Goal: Task Accomplishment & Management: Manage account settings

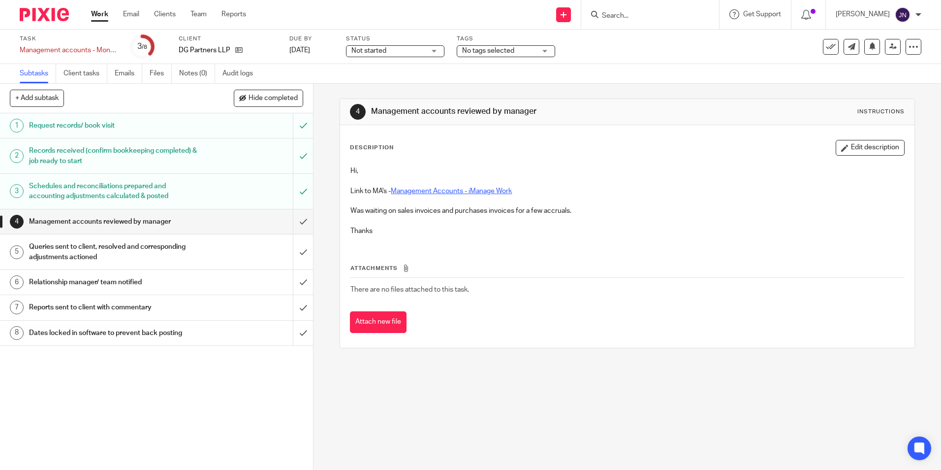
click at [445, 191] on link "Management Accounts - iManage Work" at bounding box center [451, 191] width 121 height 7
click at [151, 246] on h1 "Queries sent to client, resolved and corresponding adjustments actioned" at bounding box center [113, 251] width 169 height 25
click at [182, 248] on h1 "Queries sent to client, resolved and corresponding adjustments actioned" at bounding box center [113, 251] width 169 height 25
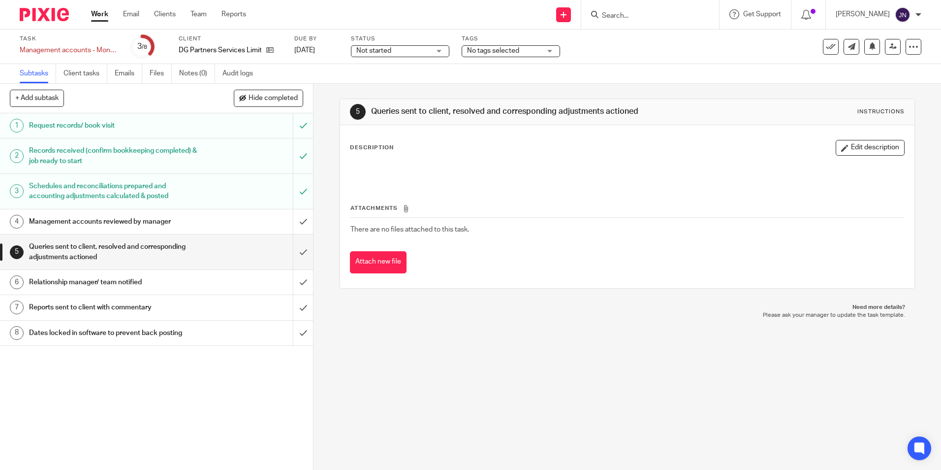
click at [864, 150] on button "Edit description" at bounding box center [870, 148] width 69 height 16
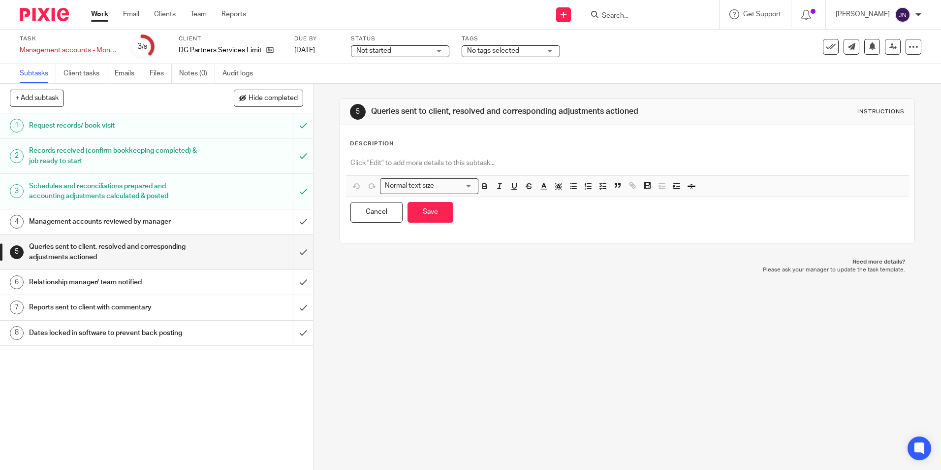
click at [507, 167] on p at bounding box center [626, 163] width 553 height 10
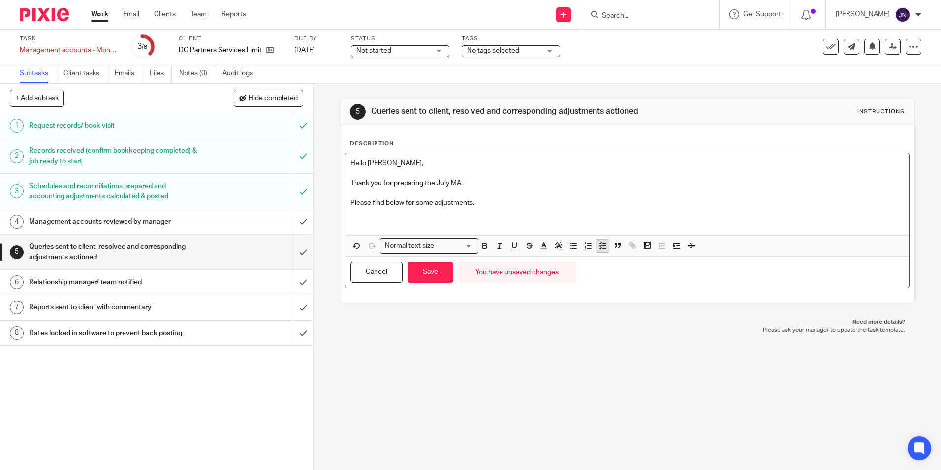
click at [599, 243] on icon "button" at bounding box center [603, 245] width 9 height 9
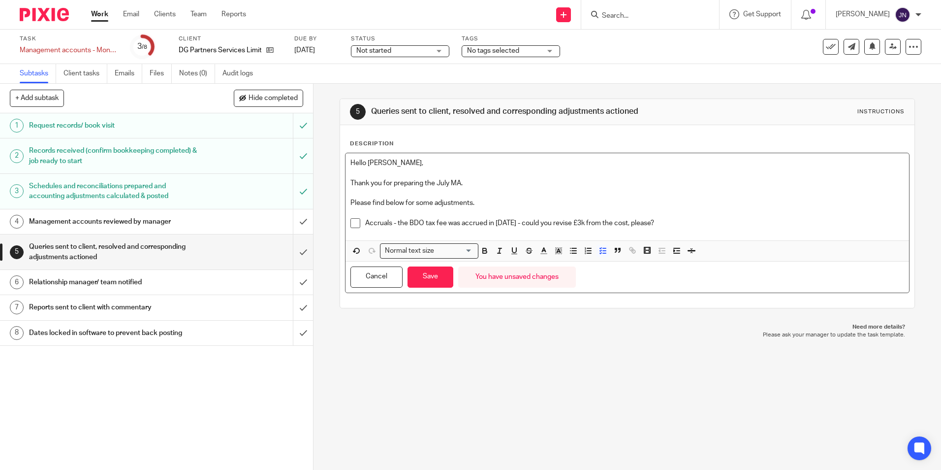
click at [586, 220] on p "Accruals - the BDO tax fee was accrued in 2024 - could you revise £3k from the …" at bounding box center [634, 223] width 538 height 10
click at [652, 225] on p "Accruals - the BDO tax fee was accrued in 2024 - could you revise £3k for the c…" at bounding box center [634, 223] width 538 height 10
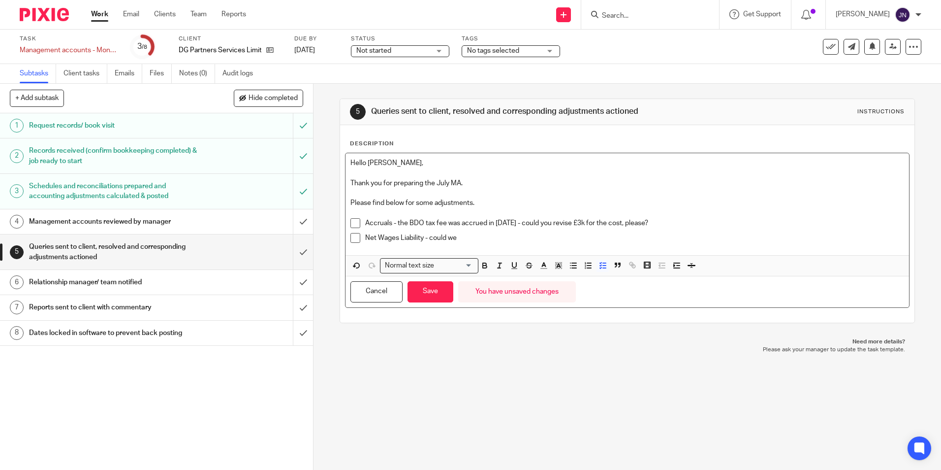
click at [475, 232] on div "Accruals - the BDO tax fee was accrued in 2024 - could you revise £3k for the c…" at bounding box center [634, 225] width 538 height 15
click at [475, 236] on p "Net Wages Liability - could we" at bounding box center [634, 238] width 538 height 10
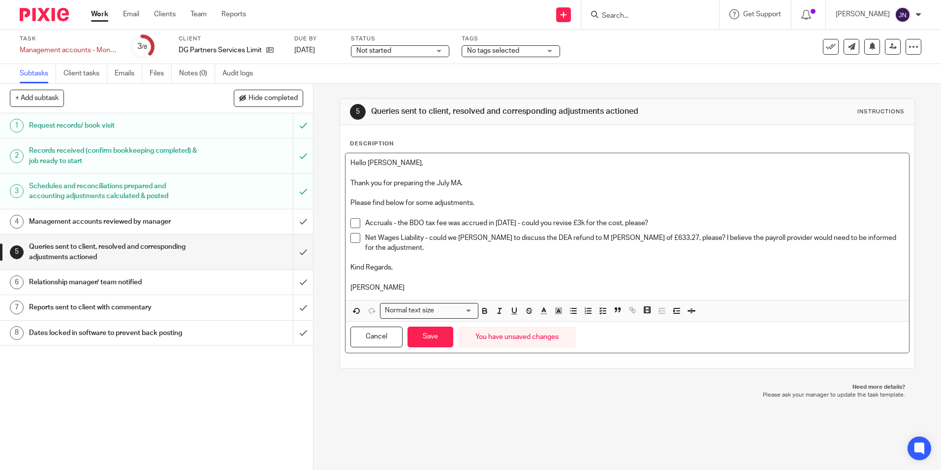
click at [399, 253] on p at bounding box center [626, 258] width 553 height 10
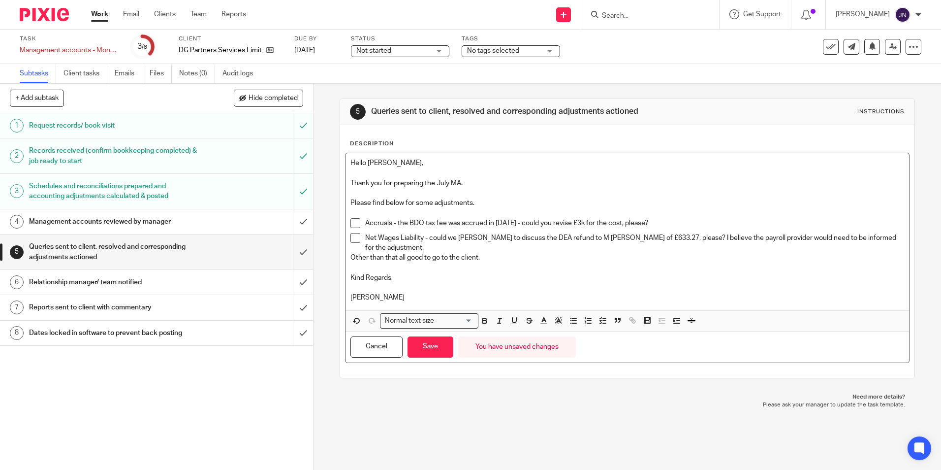
drag, startPoint x: 350, startPoint y: 382, endPoint x: 383, endPoint y: 366, distance: 36.5
click at [346, 254] on div "Hello Chris, Thank you for preparing the July MA. Please find below for some ad…" at bounding box center [627, 231] width 563 height 157
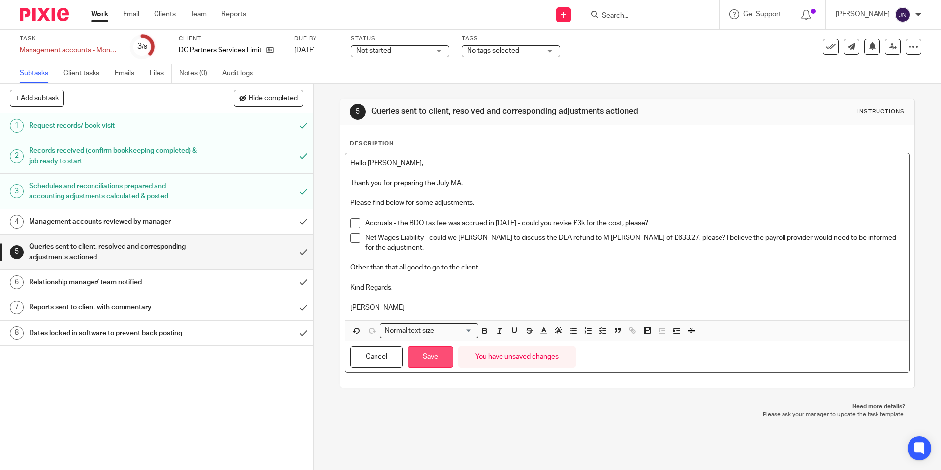
click at [423, 347] on button "Save" at bounding box center [431, 356] width 46 height 21
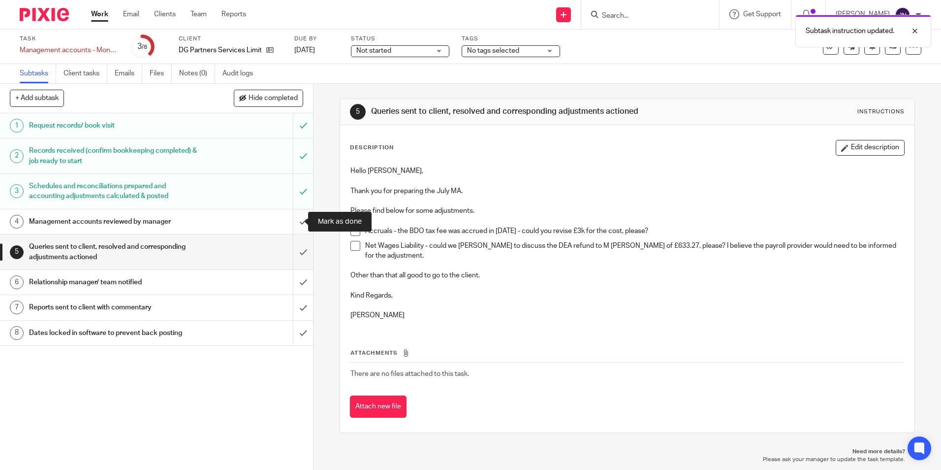
click at [289, 222] on input "submit" at bounding box center [156, 221] width 313 height 25
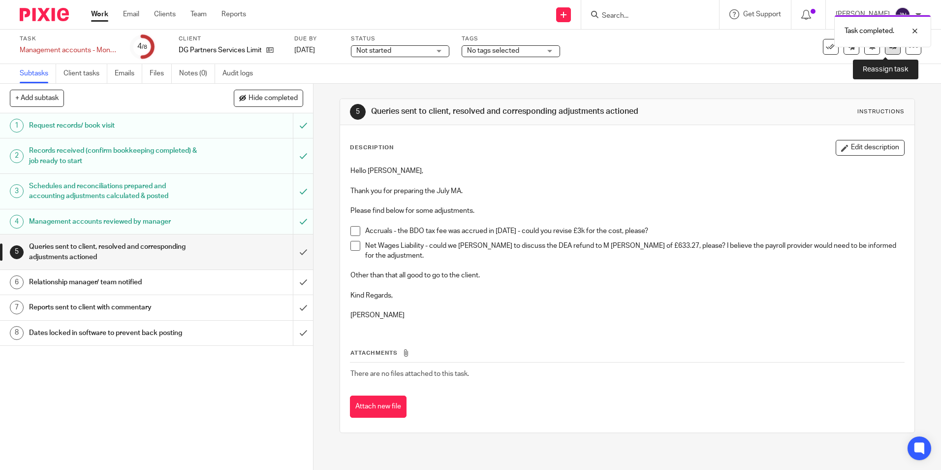
click at [885, 51] on link at bounding box center [893, 47] width 16 height 16
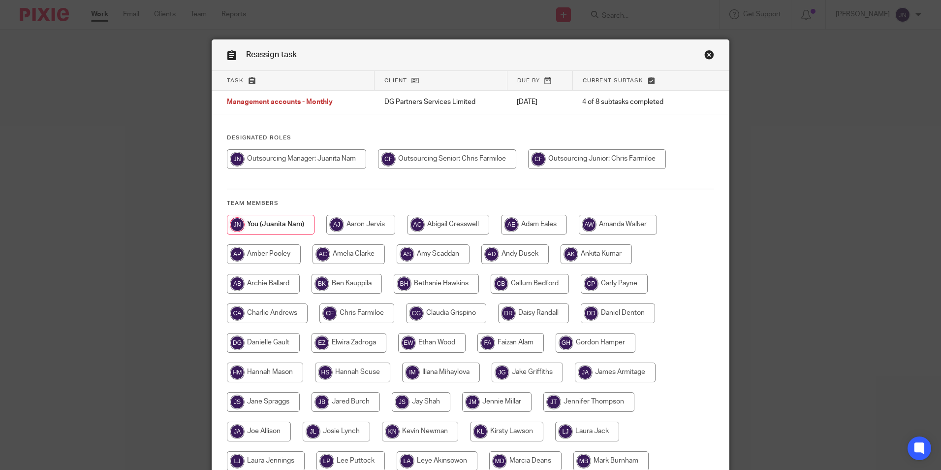
click at [458, 159] on input "radio" at bounding box center [447, 159] width 138 height 20
radio input "true"
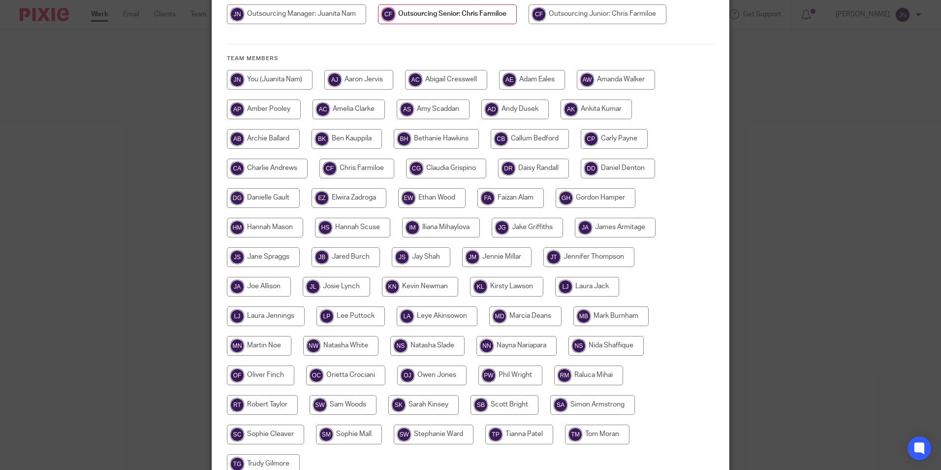
scroll to position [240, 0]
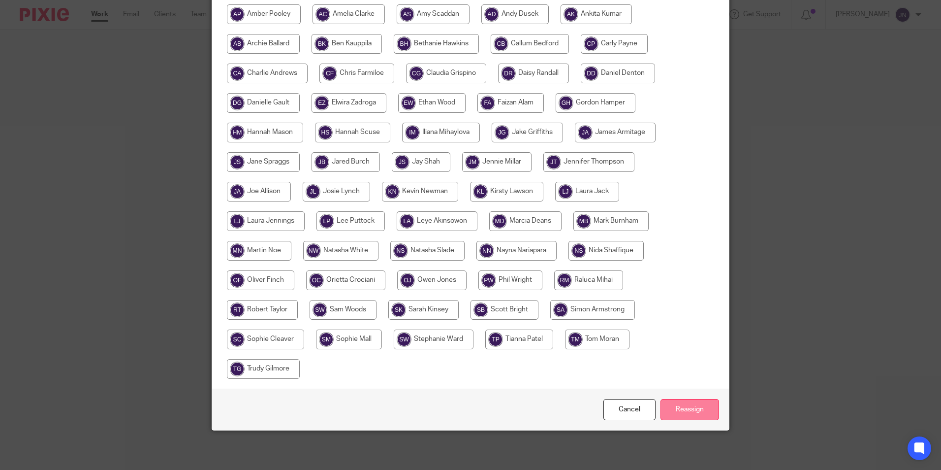
click at [695, 403] on input "Reassign" at bounding box center [690, 409] width 59 height 21
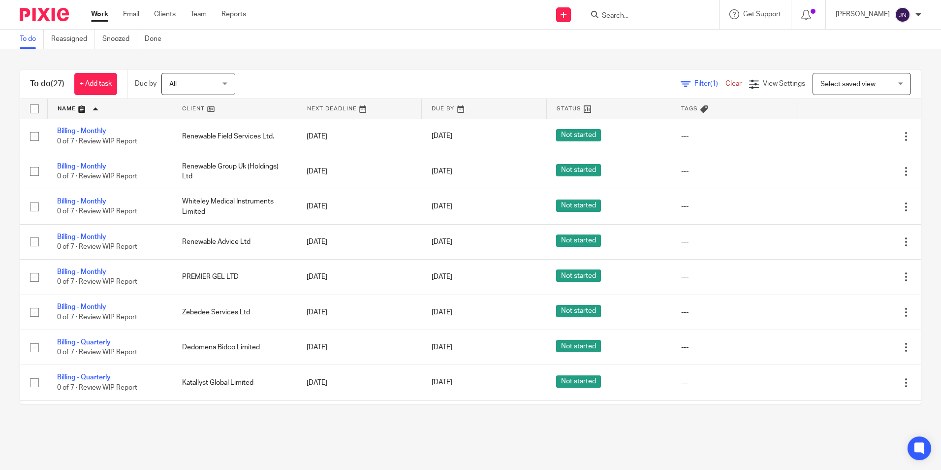
scroll to position [295, 0]
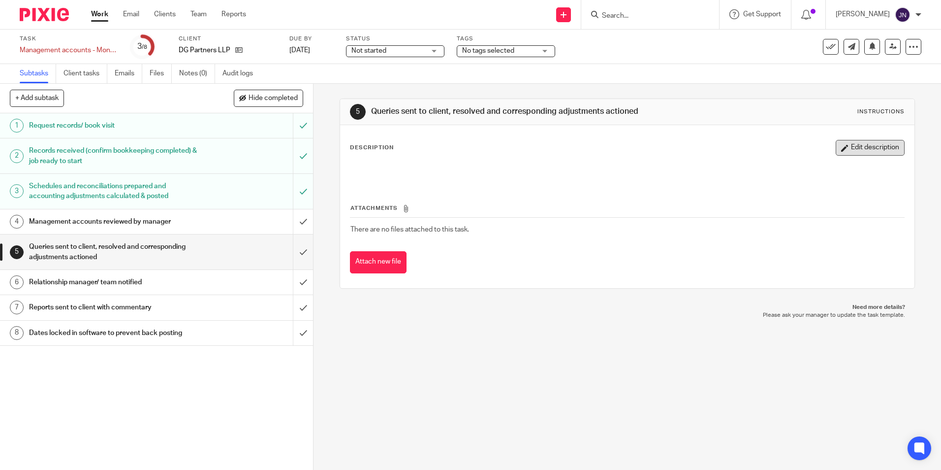
click at [858, 148] on button "Edit description" at bounding box center [870, 148] width 69 height 16
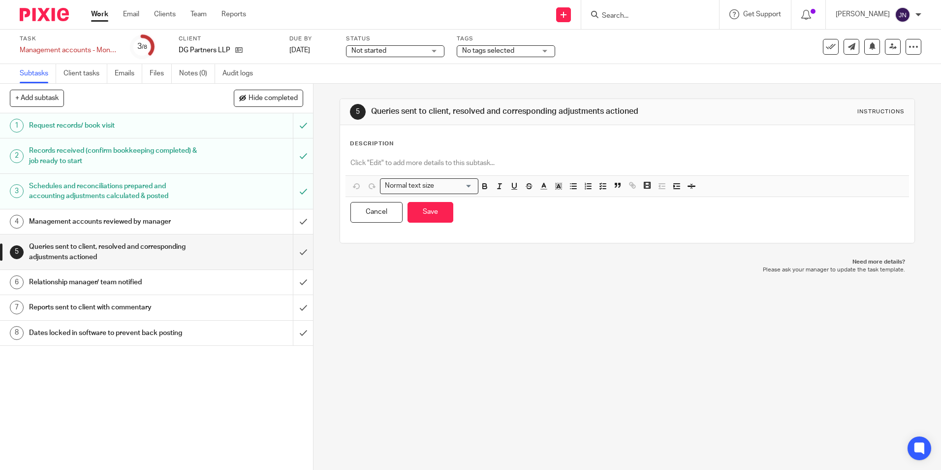
click at [439, 164] on p at bounding box center [626, 163] width 553 height 10
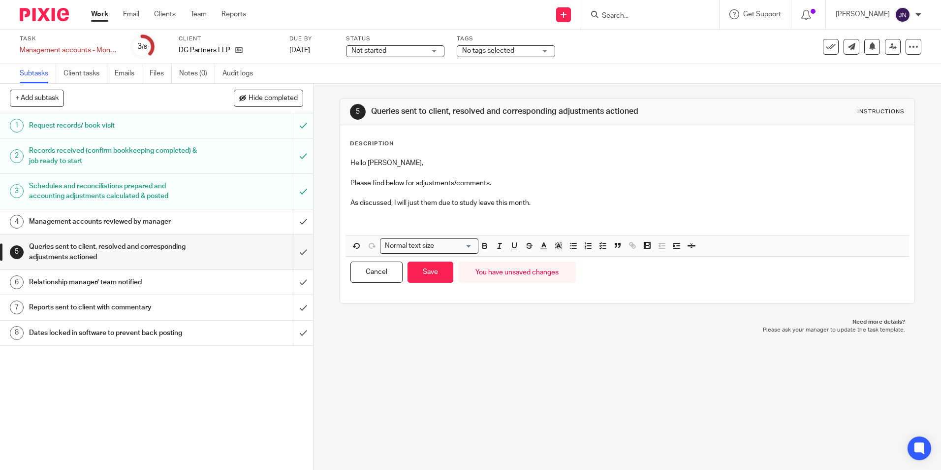
drag, startPoint x: 880, startPoint y: 361, endPoint x: 860, endPoint y: 361, distance: 20.2
click at [880, 361] on div "5 Queries sent to client, resolved and corresponding adjustments actioned Instr…" at bounding box center [628, 277] width 628 height 386
click at [457, 222] on p at bounding box center [626, 223] width 553 height 10
click at [599, 248] on icon "button" at bounding box center [603, 245] width 9 height 9
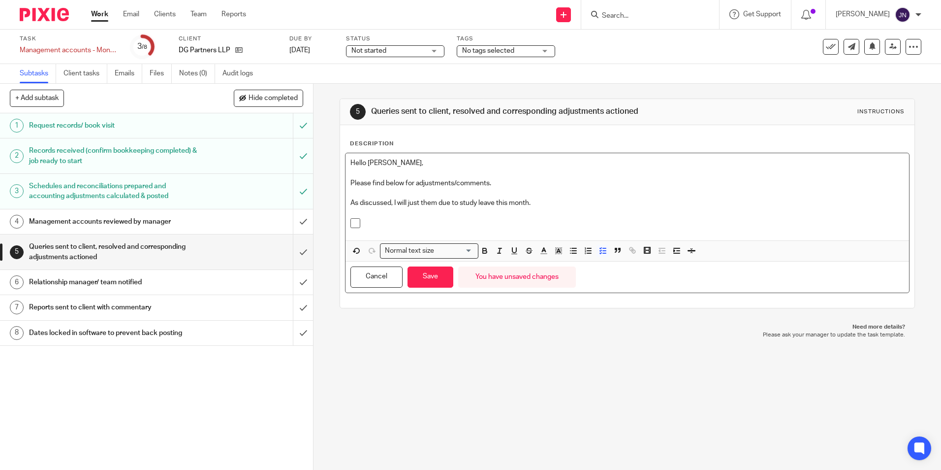
click at [377, 220] on p at bounding box center [634, 223] width 538 height 10
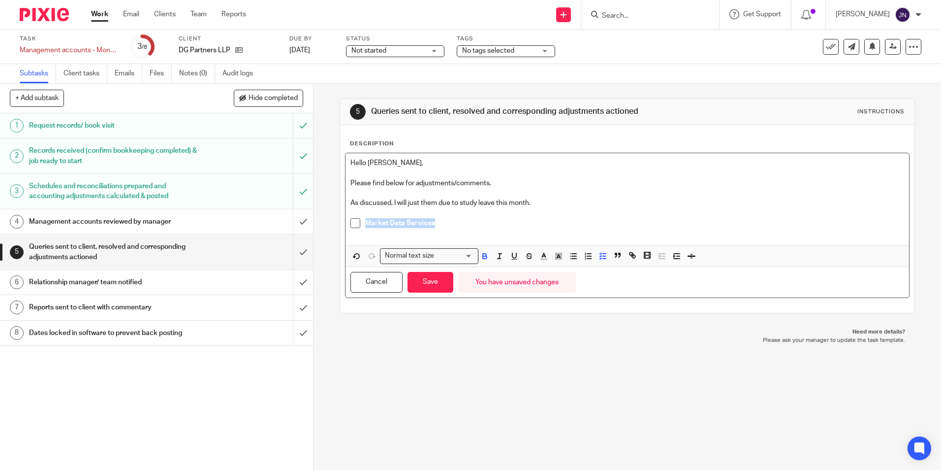
drag, startPoint x: 447, startPoint y: 223, endPoint x: 360, endPoint y: 226, distance: 86.7
click at [360, 226] on li "Market Data Services" at bounding box center [626, 228] width 553 height 20
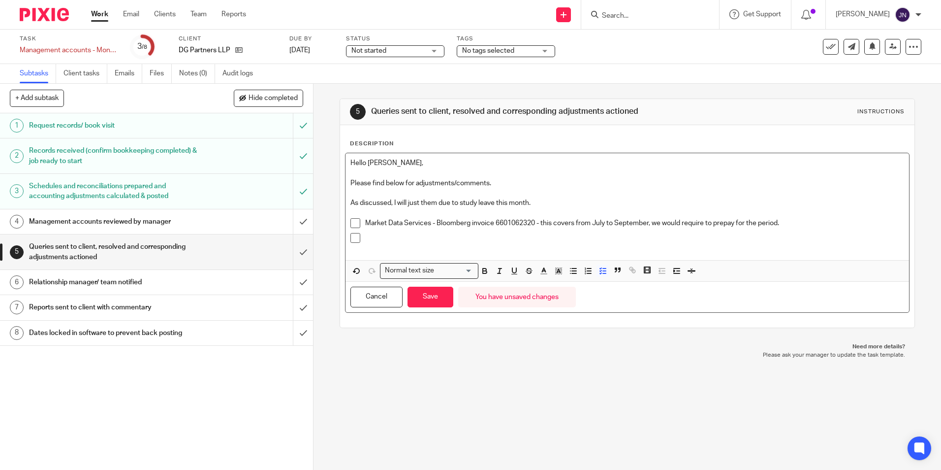
click at [534, 223] on p "Market Data Services - Bloomberg invoice 6601062320 - this covers from July to …" at bounding box center [634, 223] width 538 height 10
click at [422, 242] on p at bounding box center [634, 238] width 538 height 10
drag, startPoint x: 67, startPoint y: 389, endPoint x: 72, endPoint y: 393, distance: 5.9
click at [67, 389] on div "1 Request records/ book visit 2 Records received (confirm bookkeeping completed…" at bounding box center [156, 291] width 313 height 356
click at [395, 237] on p at bounding box center [634, 238] width 538 height 10
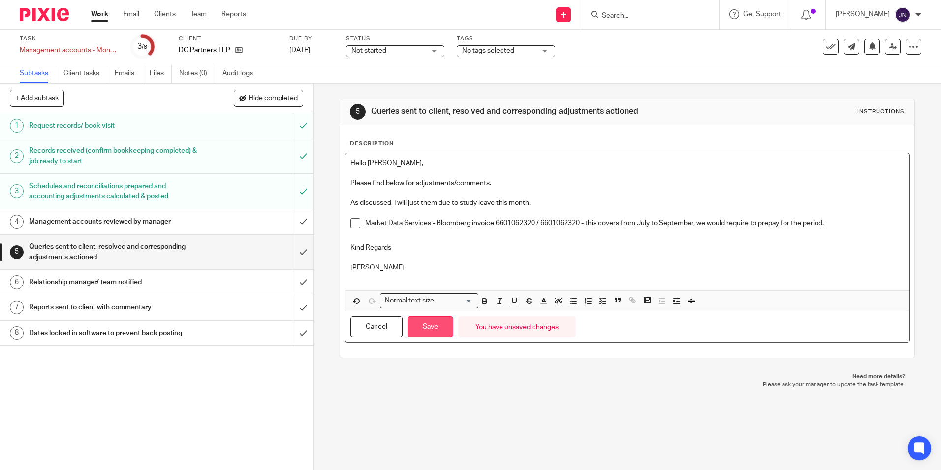
click at [431, 325] on button "Save" at bounding box center [431, 326] width 46 height 21
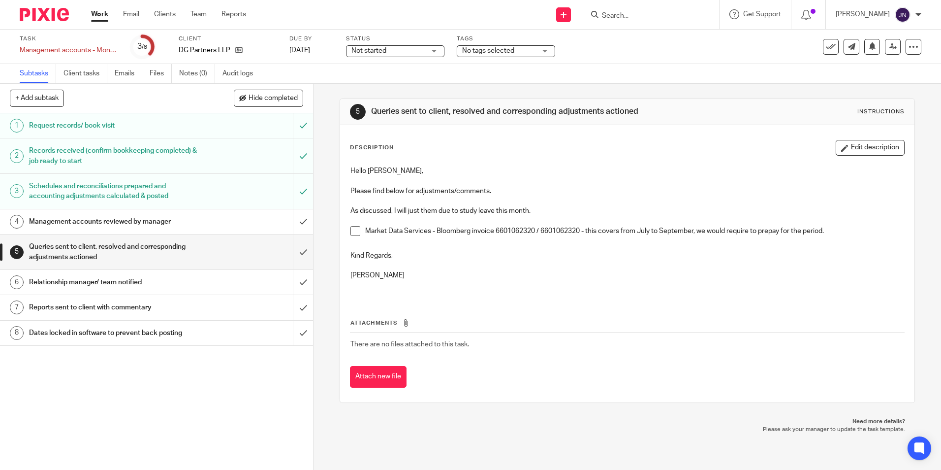
click at [127, 384] on div "1 Request records/ book visit 2 Records received (confirm bookkeeping completed…" at bounding box center [156, 291] width 313 height 356
click at [295, 225] on input "submit" at bounding box center [156, 221] width 313 height 25
drag, startPoint x: 494, startPoint y: 229, endPoint x: 579, endPoint y: 230, distance: 85.2
click at [579, 230] on p "Market Data Services - Bloomberg invoice 6601062320 / 6601062320 - this covers …" at bounding box center [634, 231] width 538 height 10
copy p "6601062320 / 6601062320"
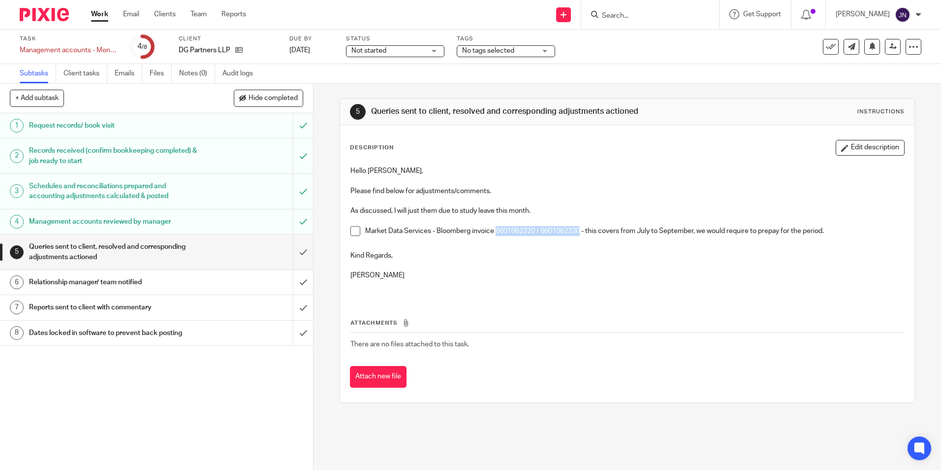
click at [551, 233] on p "Market Data Services - Bloomberg invoice 6601062320 / 6601062320 - this covers …" at bounding box center [634, 231] width 538 height 10
click at [106, 411] on div "1 Request records/ book visit 2 Records received (confirm bookkeeping completed…" at bounding box center [156, 291] width 313 height 356
click at [356, 231] on span at bounding box center [355, 231] width 10 height 10
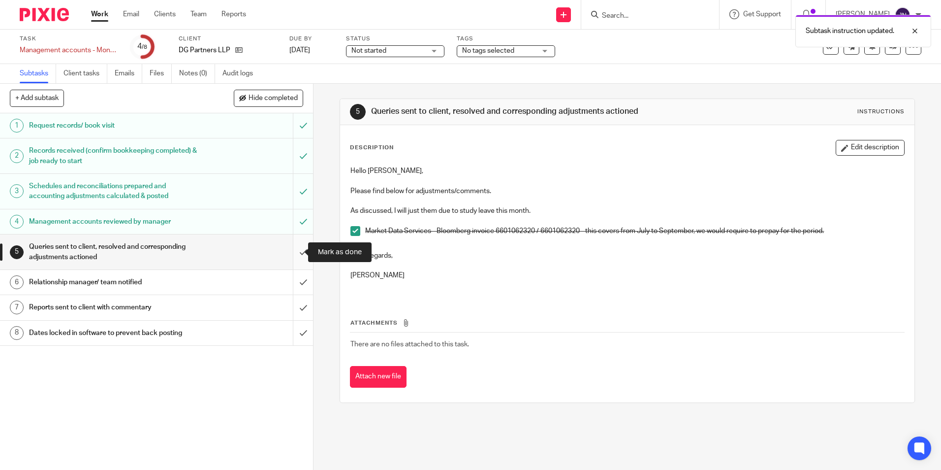
click at [296, 254] on input "submit" at bounding box center [156, 251] width 313 height 35
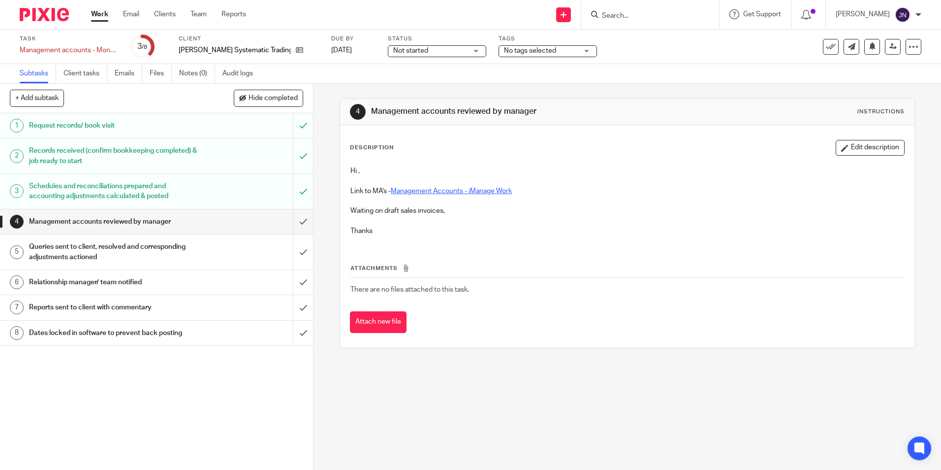
click at [474, 192] on link "Management Accounts - iManage Work" at bounding box center [451, 191] width 121 height 7
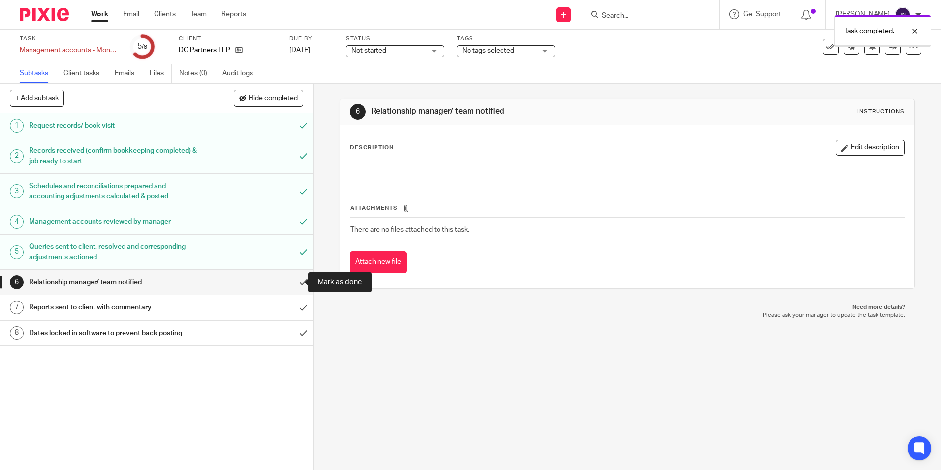
click at [296, 280] on input "submit" at bounding box center [156, 282] width 313 height 25
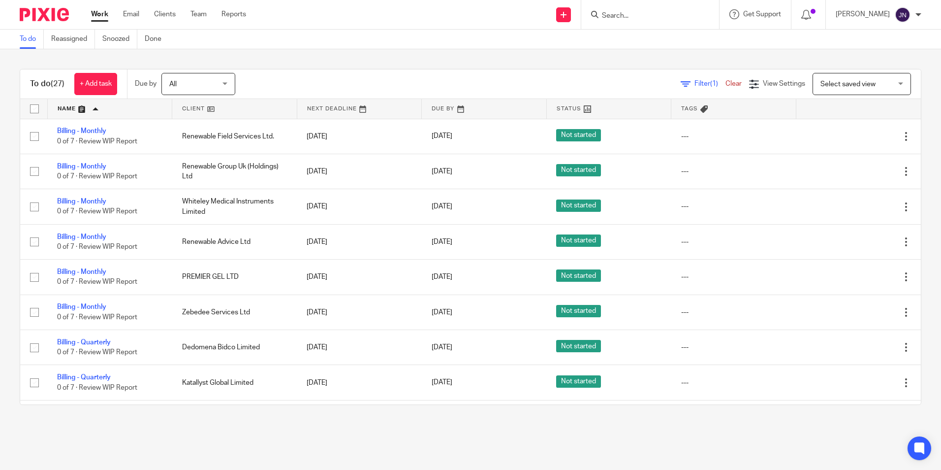
scroll to position [295, 0]
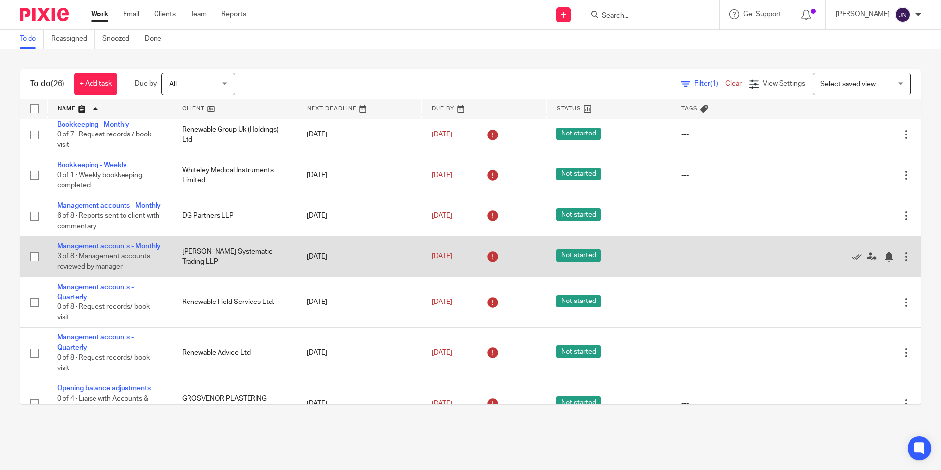
scroll to position [345, 0]
